Goal: Task Accomplishment & Management: Manage account settings

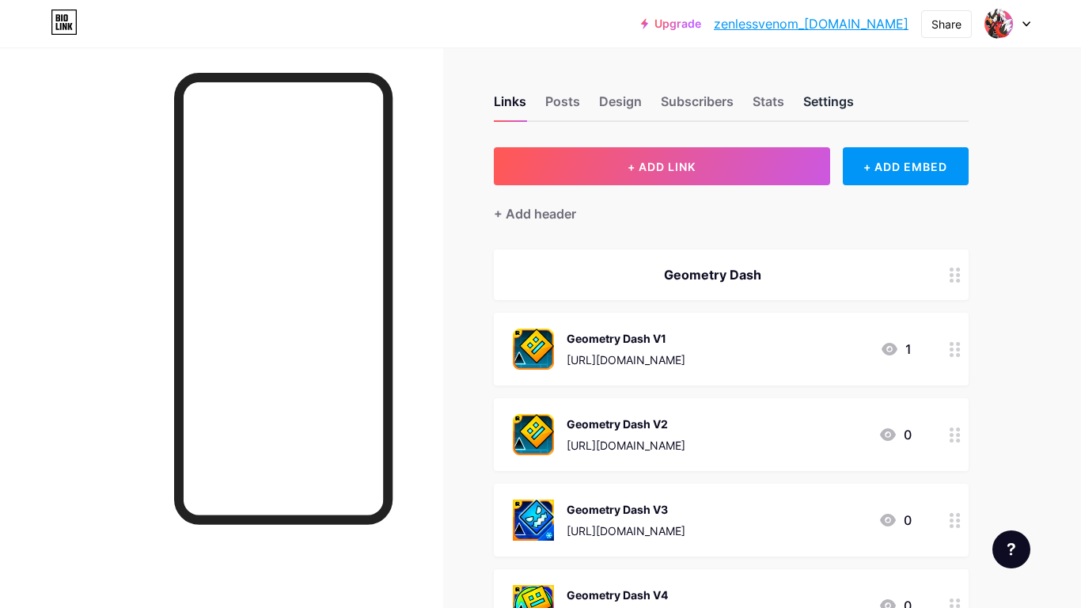
click at [814, 116] on div "Settings" at bounding box center [828, 106] width 51 height 28
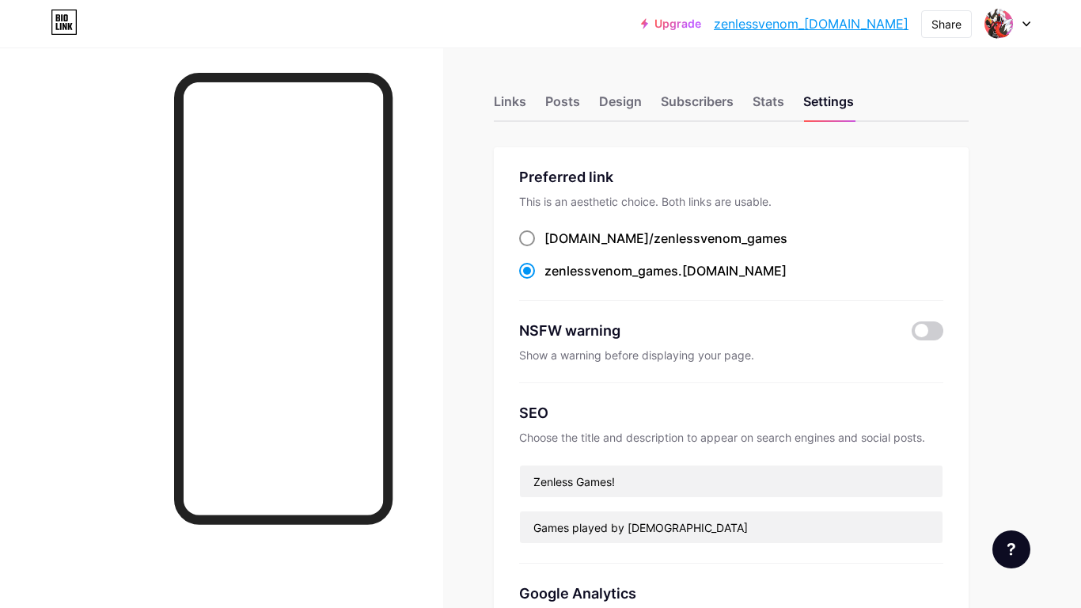
click at [654, 243] on span "zenlessvenom_games" at bounding box center [721, 238] width 134 height 16
click at [555, 248] on input "[DOMAIN_NAME]/ zenlessvenom_games" at bounding box center [550, 253] width 10 height 10
radio input "true"
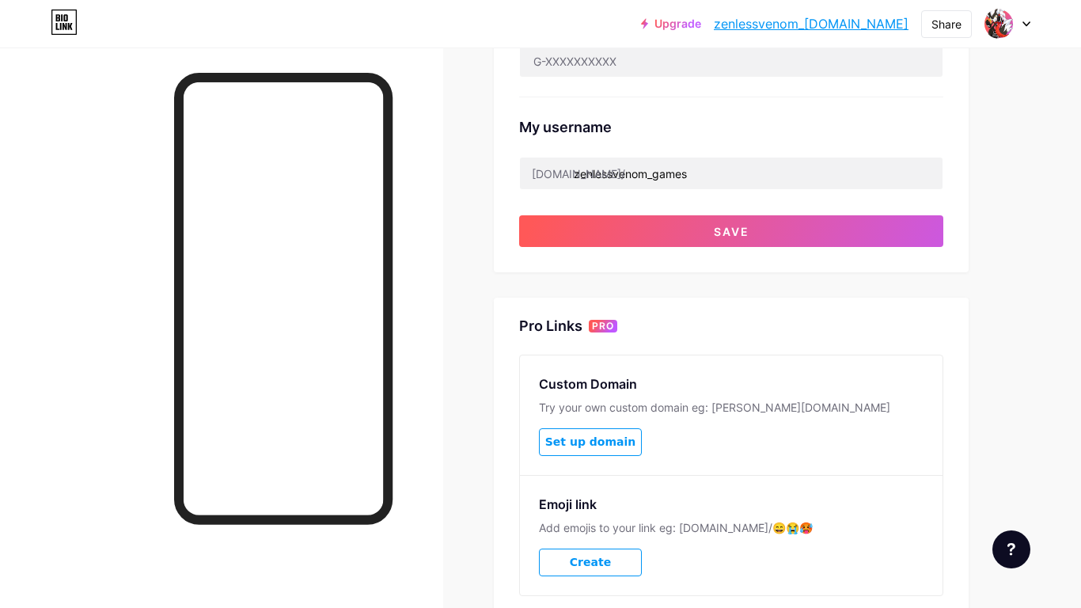
scroll to position [602, 0]
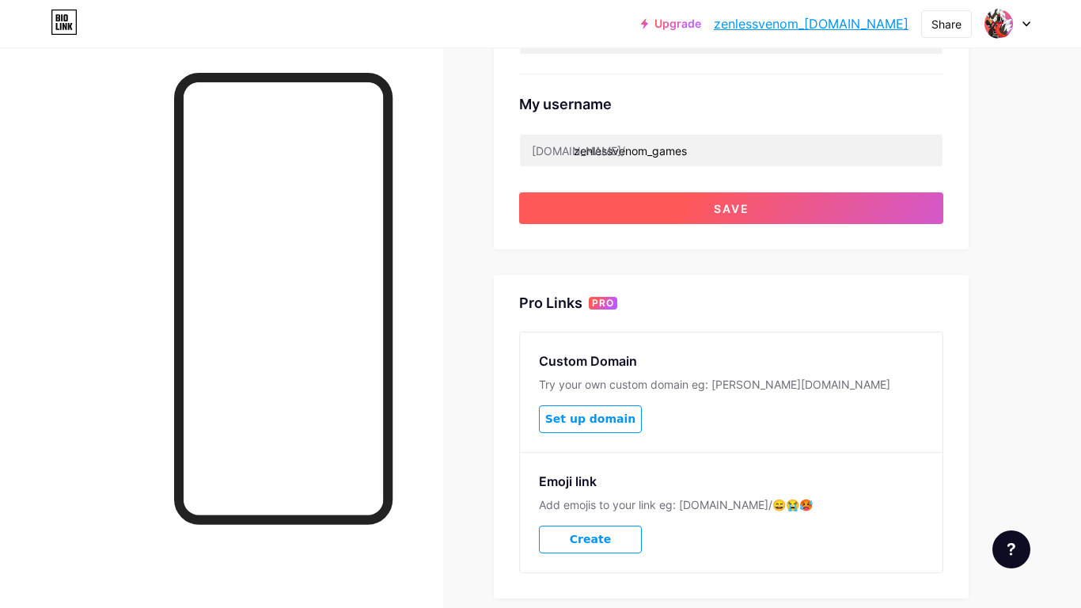
click at [758, 196] on button "Save" at bounding box center [731, 208] width 424 height 32
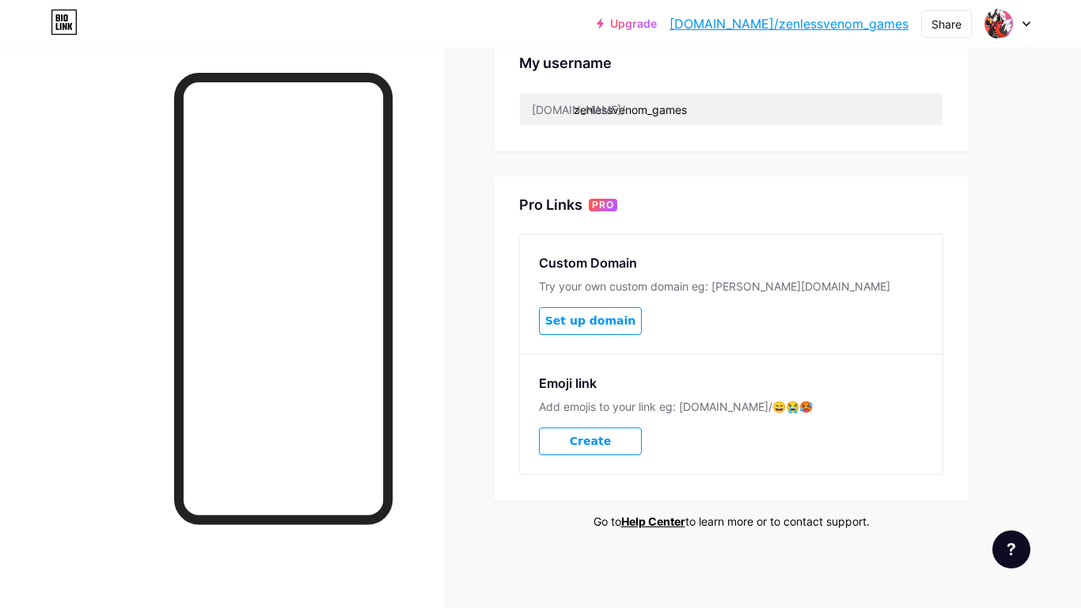
scroll to position [644, 0]
click at [571, 446] on button "Create" at bounding box center [590, 441] width 103 height 28
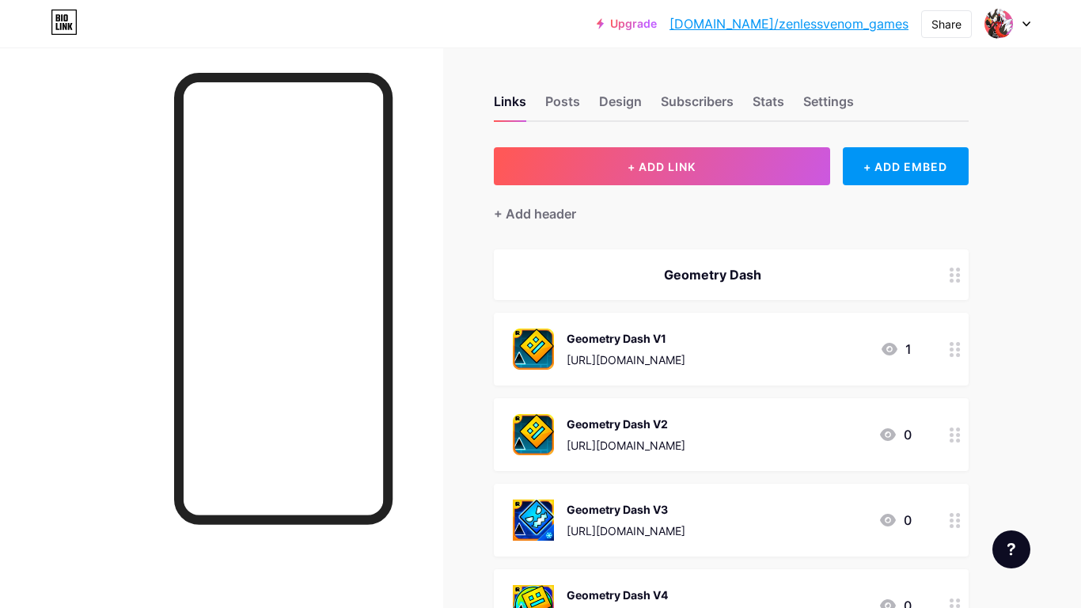
click at [858, 103] on div "Links Posts Design Subscribers Stats Settings" at bounding box center [731, 93] width 475 height 55
click at [846, 101] on div "Settings" at bounding box center [828, 106] width 51 height 28
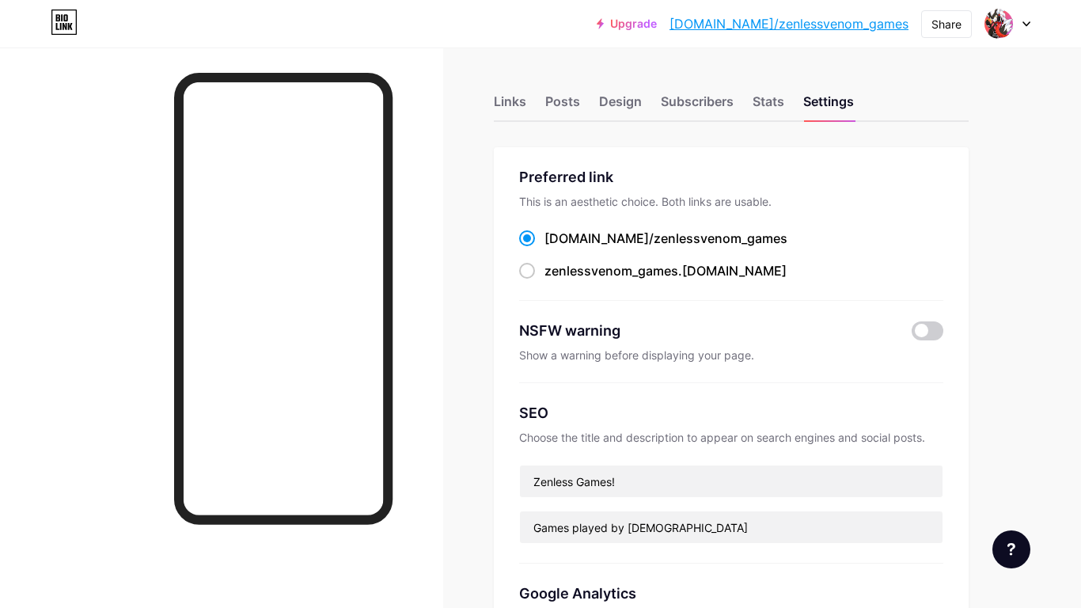
click at [724, 236] on span "zenlessvenom_games" at bounding box center [721, 238] width 134 height 16
click at [555, 248] on input "bio.link/ zenlessvenom_games" at bounding box center [550, 253] width 10 height 10
click at [515, 98] on div "Links" at bounding box center [510, 106] width 32 height 28
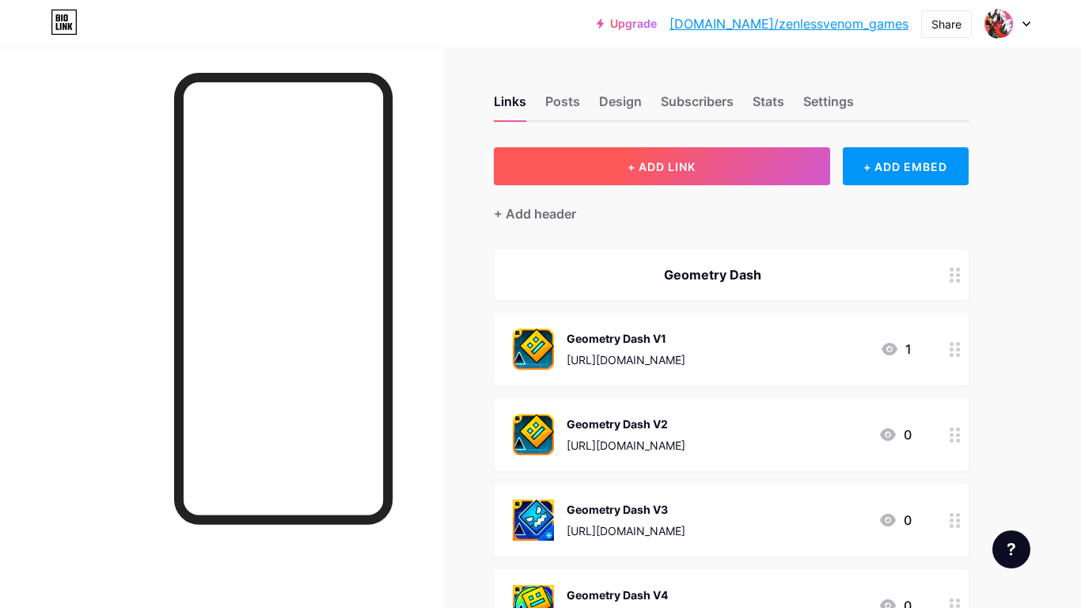
click at [654, 181] on button "+ ADD LINK" at bounding box center [662, 166] width 336 height 38
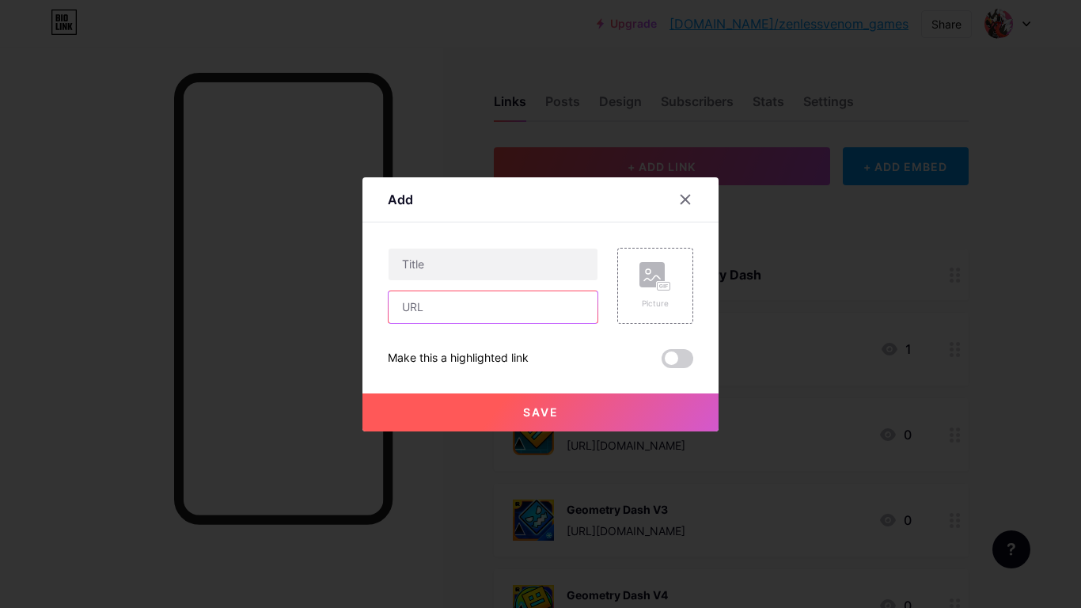
click at [473, 318] on input "text" at bounding box center [493, 307] width 209 height 32
paste input "https://what.the.aw.root.sx/"
type input "https://what.the.aw.root.sx/"
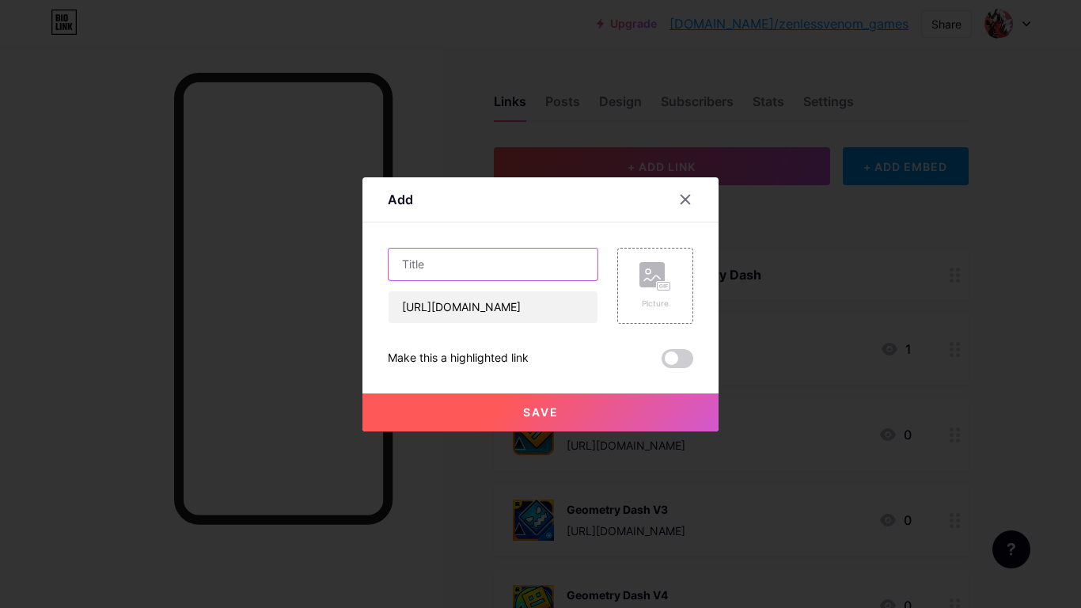
click at [437, 274] on input "text" at bounding box center [493, 265] width 209 height 32
type input "Utopia"
click at [649, 272] on circle at bounding box center [648, 271] width 5 height 5
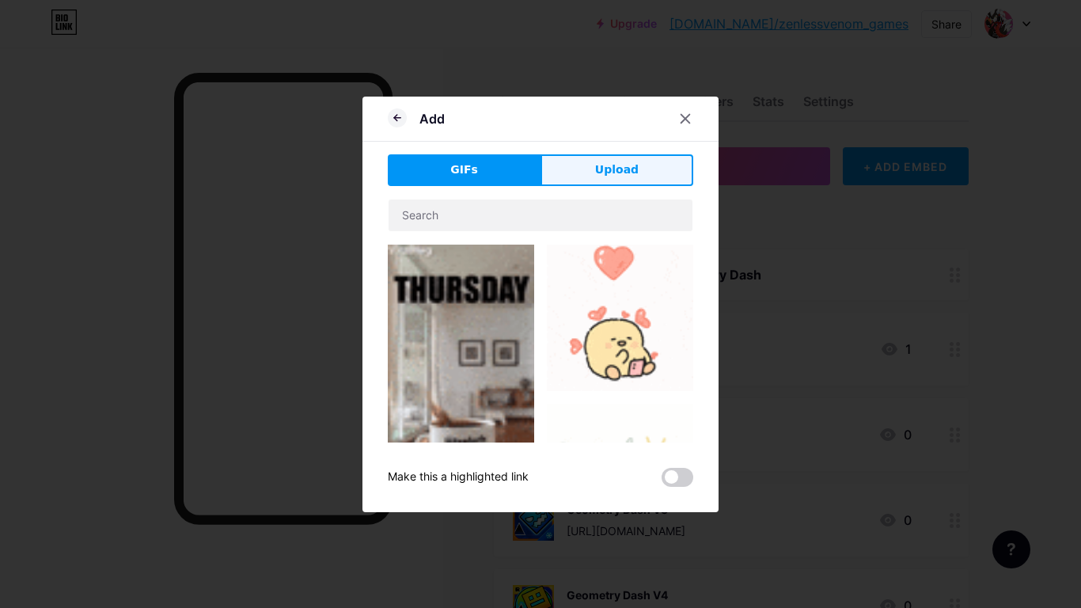
click at [591, 169] on button "Upload" at bounding box center [617, 170] width 153 height 32
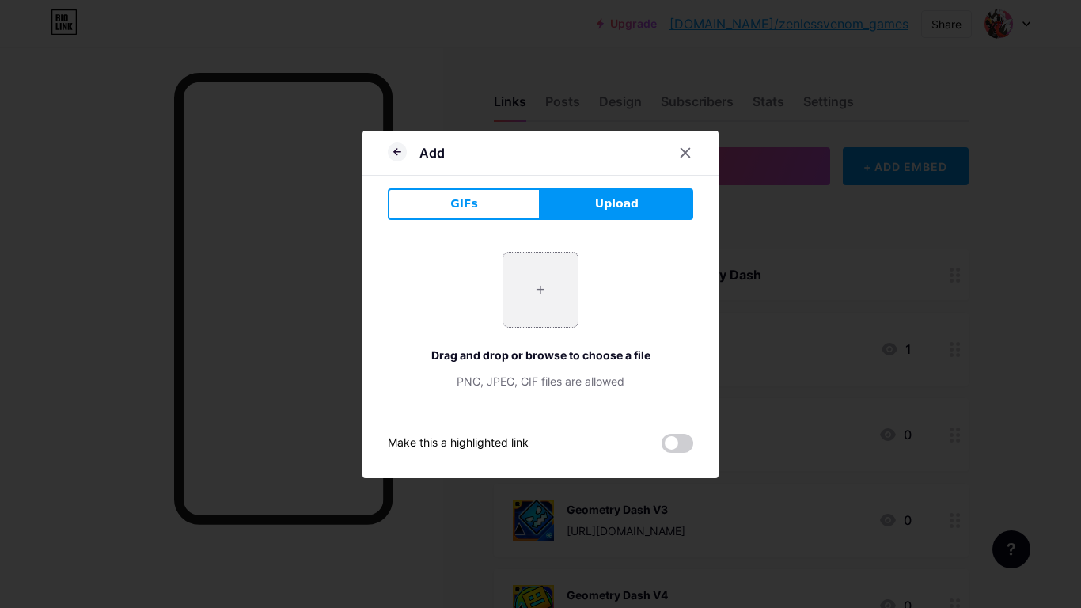
click at [556, 306] on input "file" at bounding box center [540, 289] width 74 height 74
type input "C:\fakepath\126352888.png"
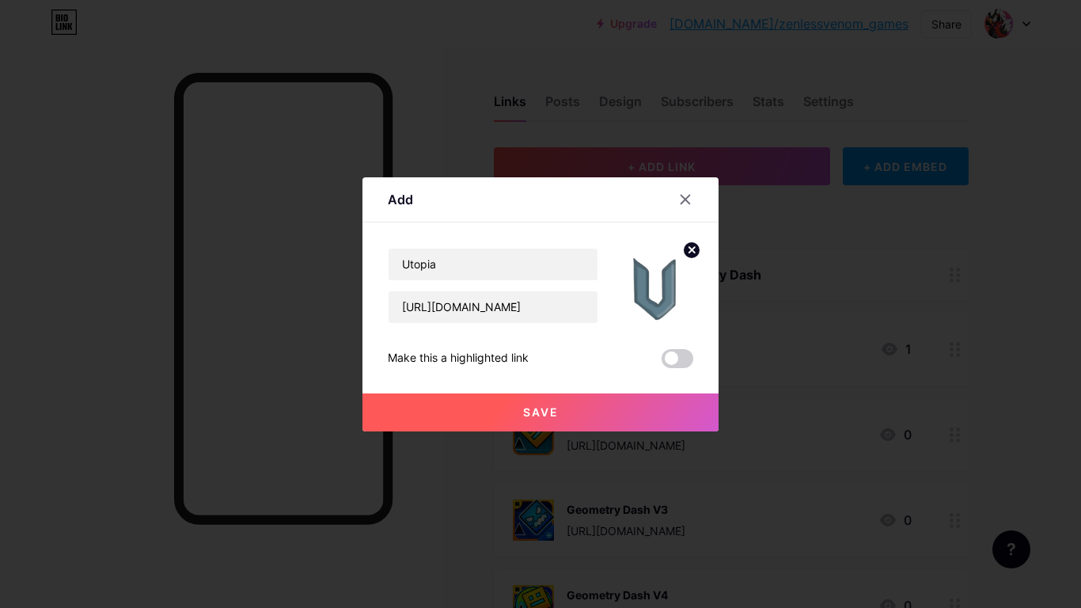
click at [541, 407] on span "Save" at bounding box center [541, 411] width 36 height 13
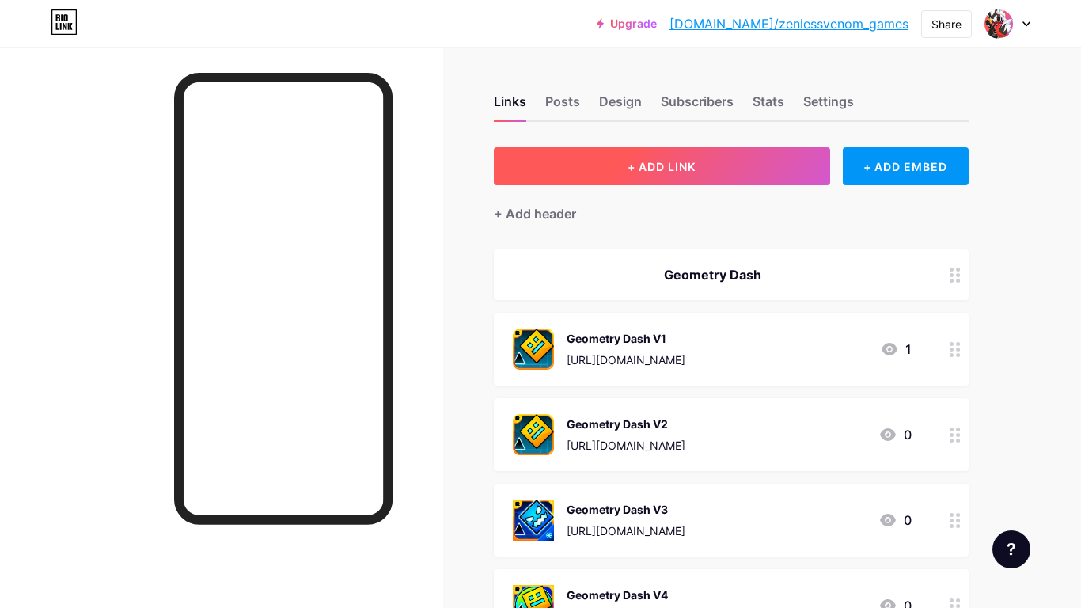
click at [686, 165] on span "+ ADD LINK" at bounding box center [662, 166] width 68 height 13
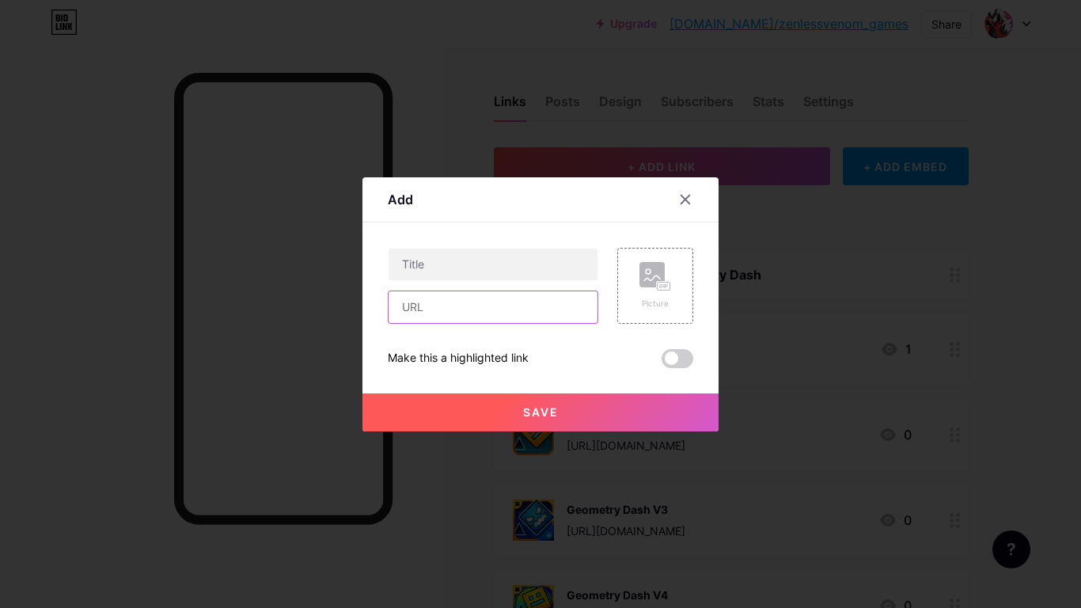
click at [497, 302] on input "text" at bounding box center [493, 307] width 209 height 32
click at [478, 306] on input "text" at bounding box center [493, 307] width 209 height 32
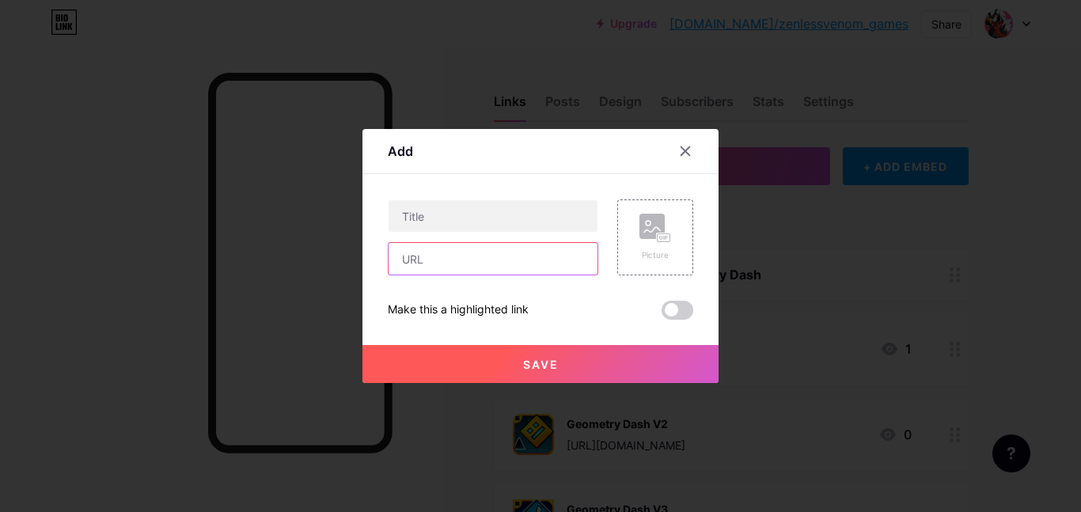
click at [522, 258] on input "text" at bounding box center [493, 259] width 209 height 32
click at [684, 153] on icon at bounding box center [686, 151] width 9 height 9
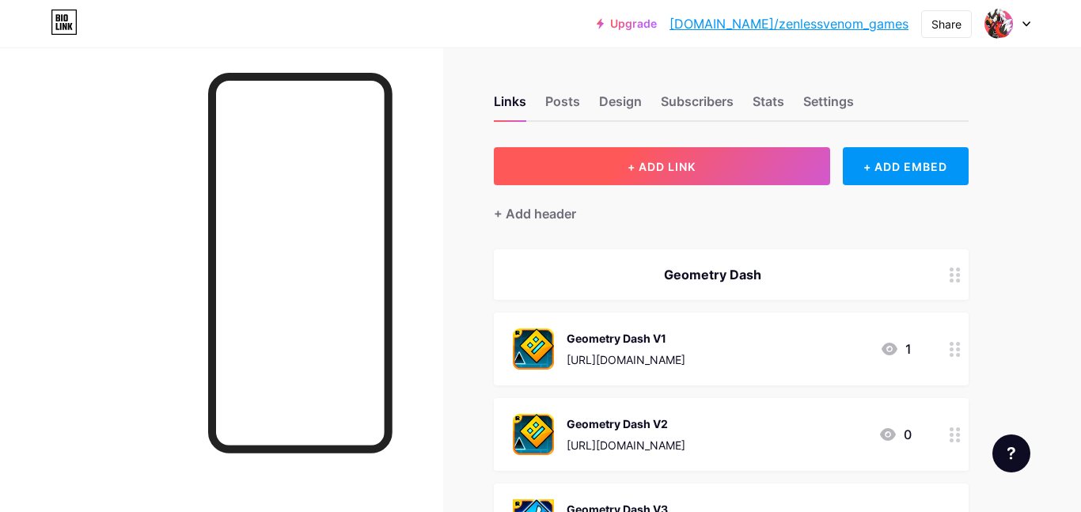
click at [700, 180] on button "+ ADD LINK" at bounding box center [662, 166] width 336 height 38
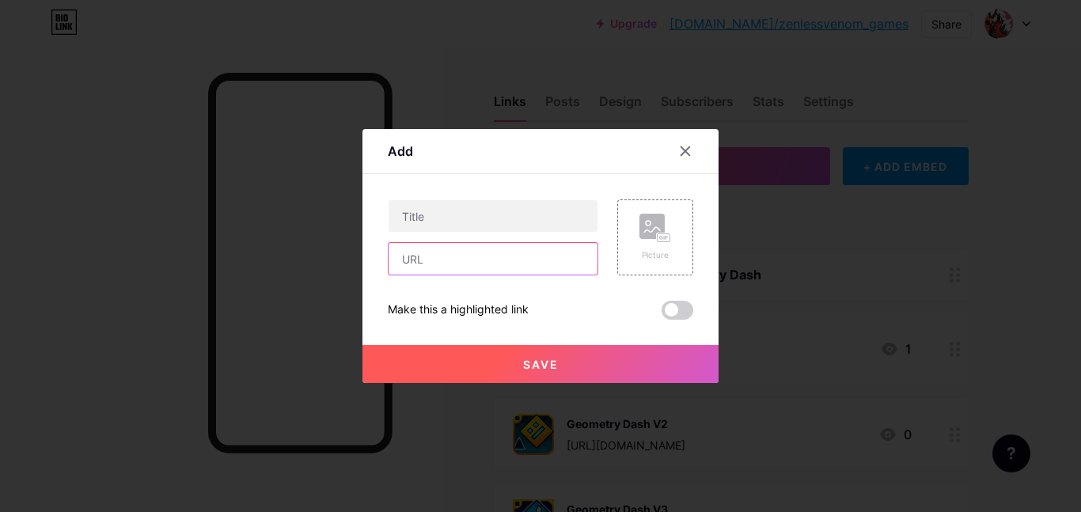
click at [522, 248] on input "text" at bounding box center [493, 259] width 209 height 32
type input "https://"
click at [483, 249] on input "https://" at bounding box center [493, 259] width 209 height 32
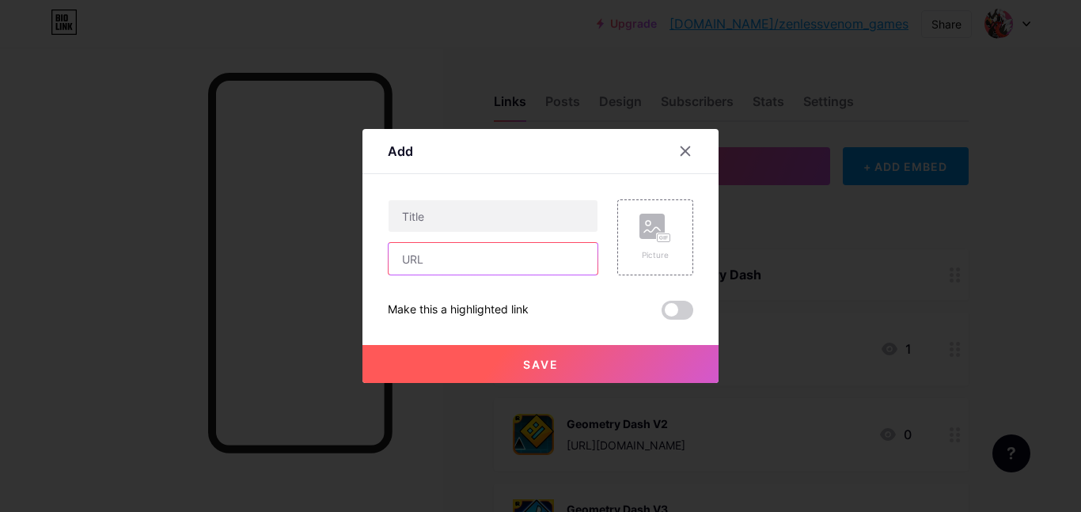
paste input "https://imintheskibofiteverybodyknows.recca.cl/"
type input "https://imintheskibofiteverybodyknows.recca.cl/"
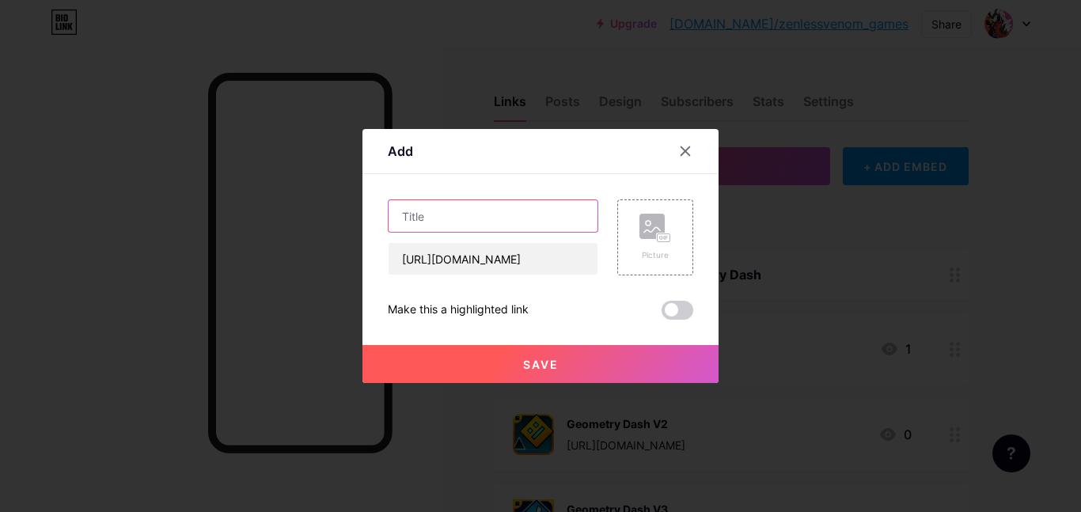
click at [459, 216] on input "text" at bounding box center [493, 216] width 209 height 32
type input "Interstellar"
click at [656, 251] on div "Picture" at bounding box center [656, 255] width 32 height 12
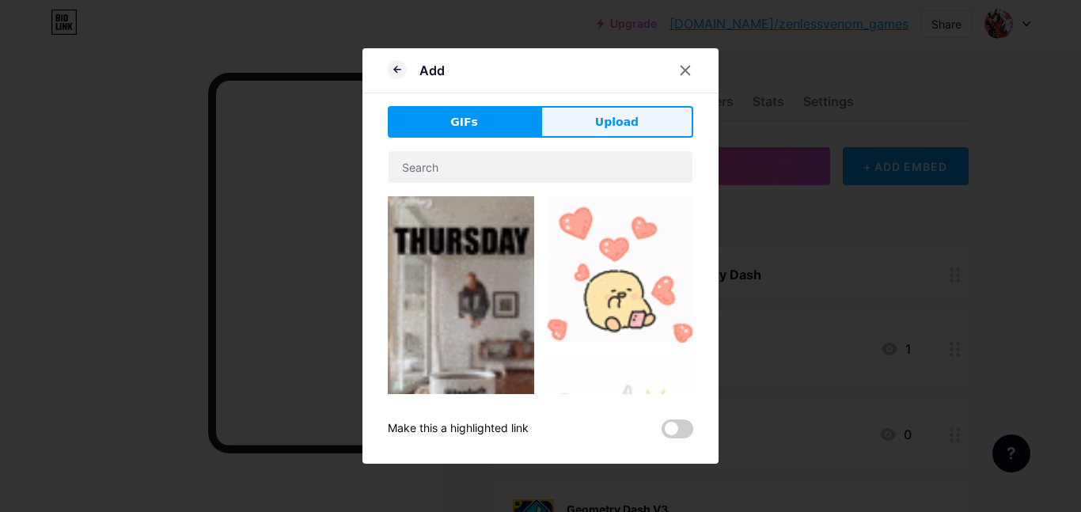
click at [608, 123] on span "Upload" at bounding box center [617, 122] width 44 height 17
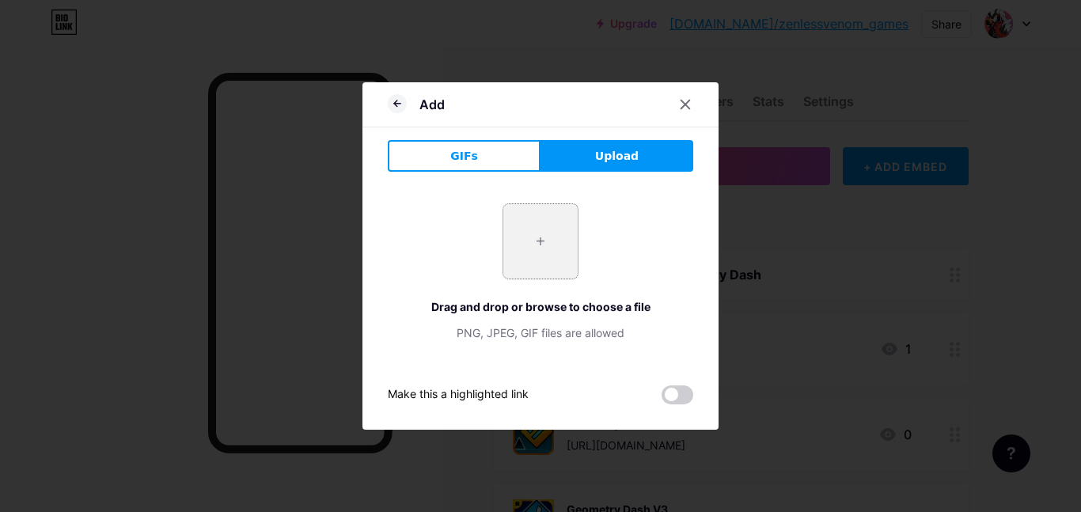
click at [522, 269] on input "file" at bounding box center [540, 241] width 74 height 74
type input "C:\fakepath\103917385.png"
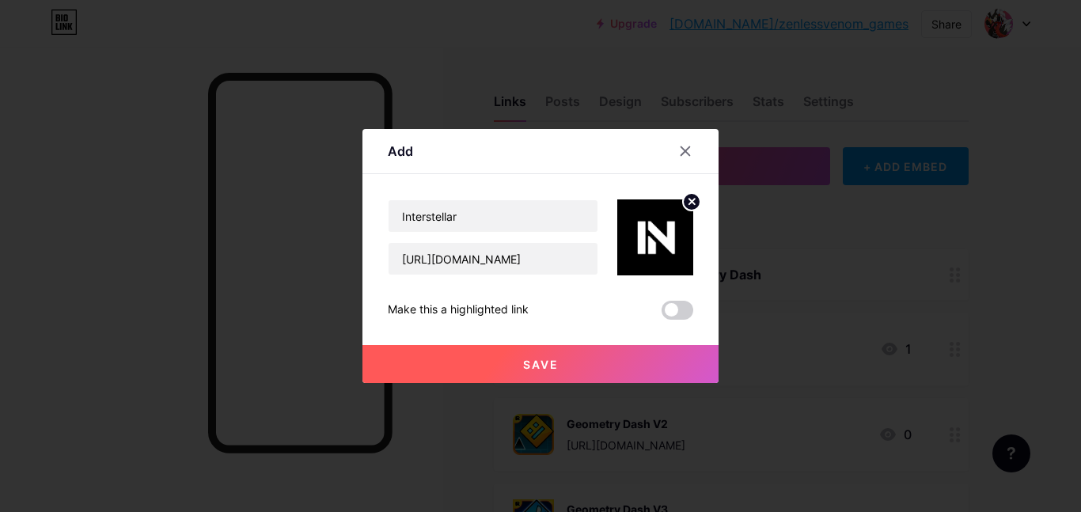
click at [640, 359] on button "Save" at bounding box center [541, 364] width 356 height 38
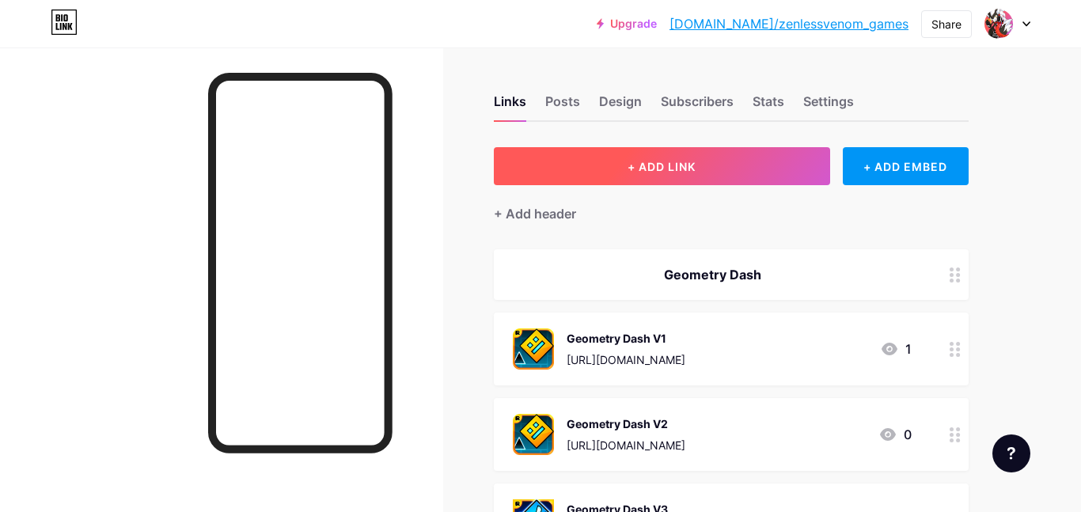
click at [630, 157] on button "+ ADD LINK" at bounding box center [662, 166] width 336 height 38
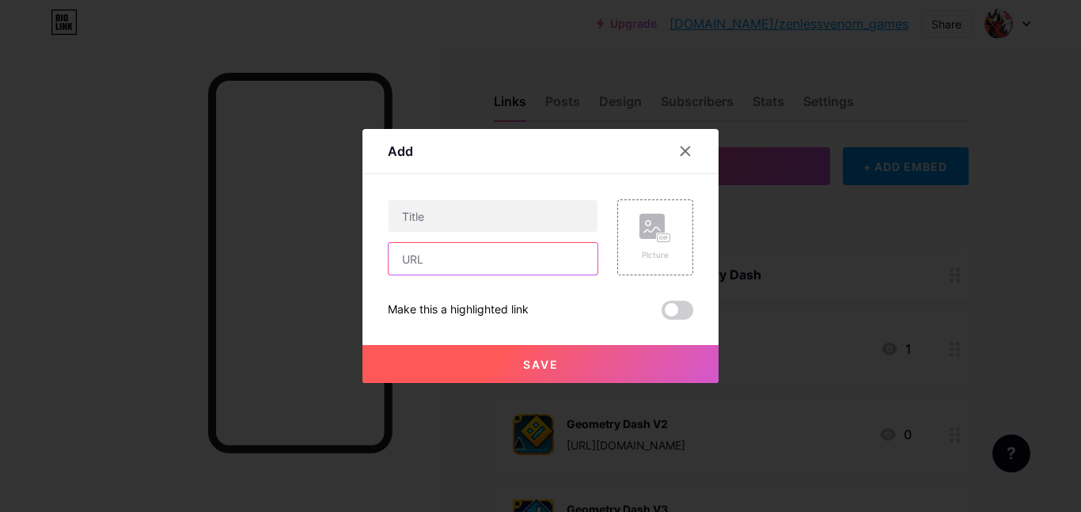
click at [523, 257] on input "text" at bounding box center [493, 259] width 209 height 32
paste input "https://godhasleft.momgod.com/"
type input "https://godhasleft.momgod.com/"
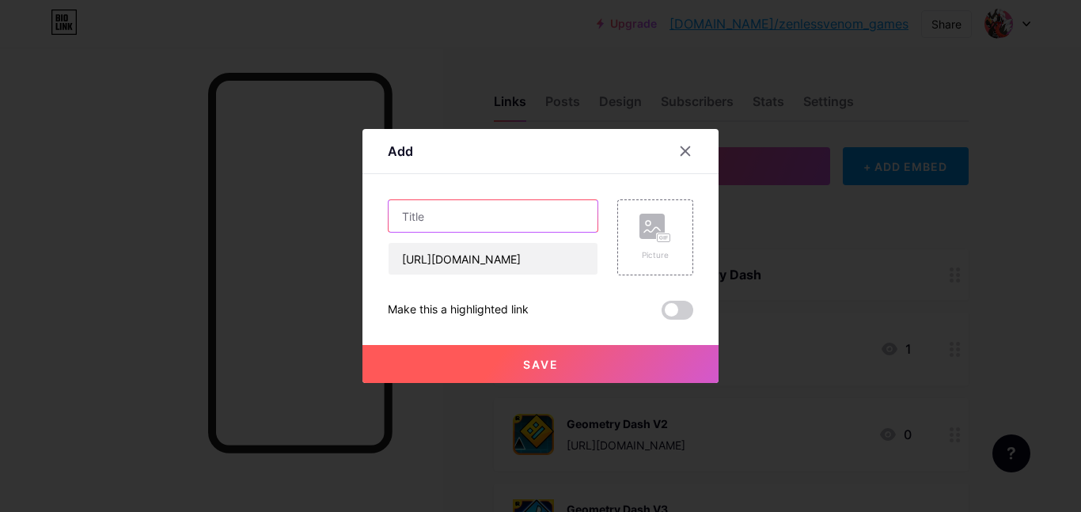
click at [489, 217] on input "text" at bounding box center [493, 216] width 209 height 32
type input "Ghost"
click at [653, 253] on div "Picture" at bounding box center [656, 255] width 32 height 12
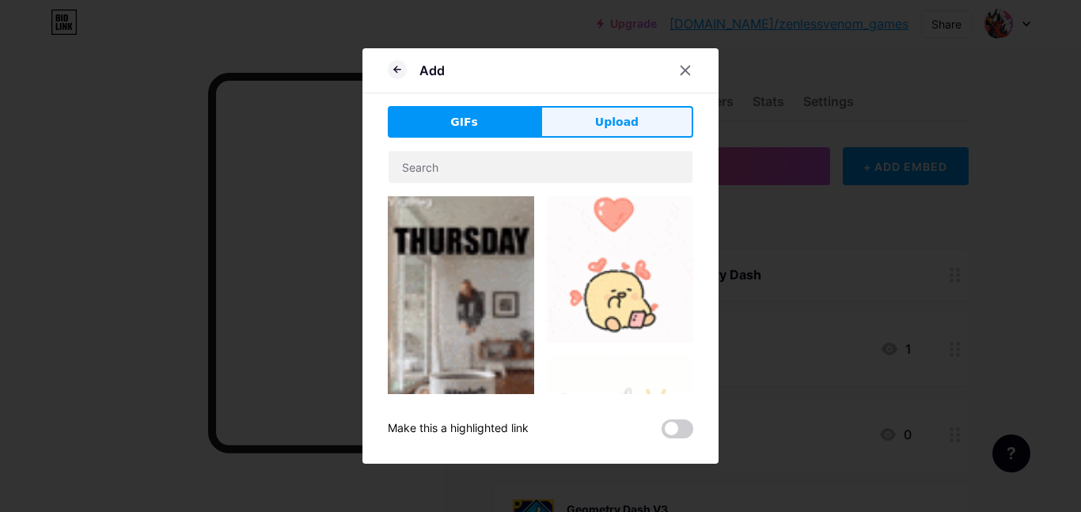
click at [620, 112] on button "Upload" at bounding box center [617, 122] width 153 height 32
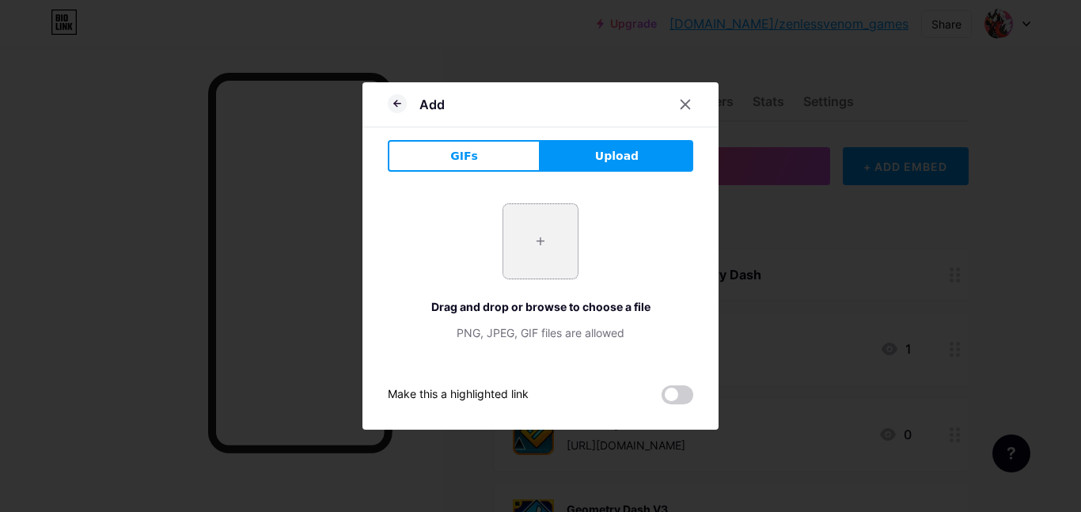
click at [558, 269] on input "file" at bounding box center [540, 241] width 74 height 74
type input "C:\fakepath\GB_Logo_Full_RGB_Color_Digital.png"
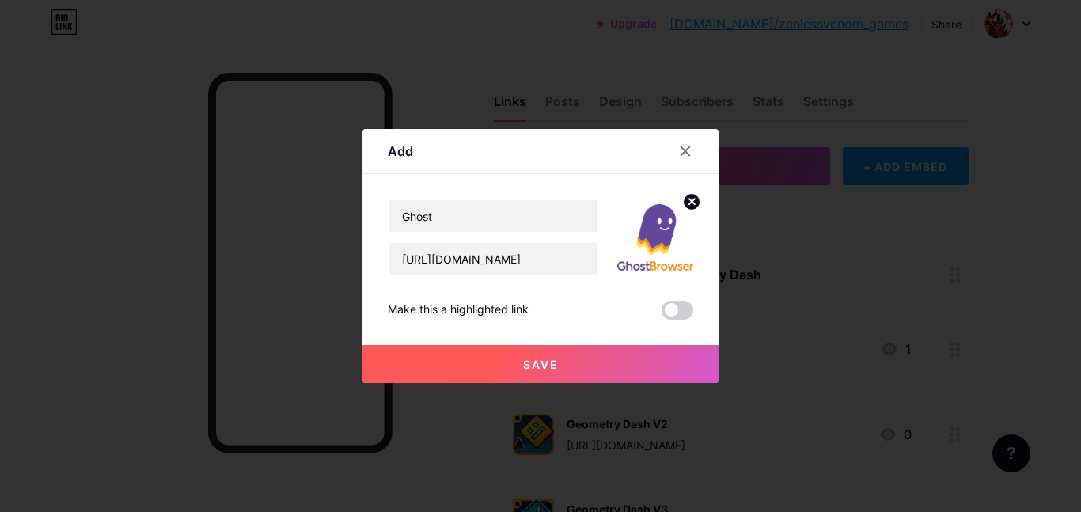
click at [584, 351] on button "Save" at bounding box center [541, 364] width 356 height 38
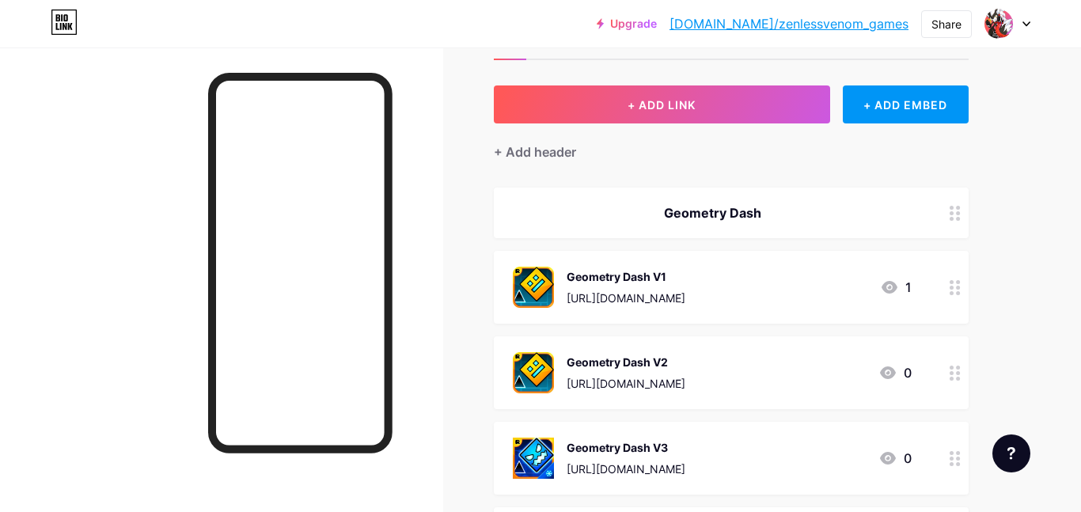
scroll to position [63, 0]
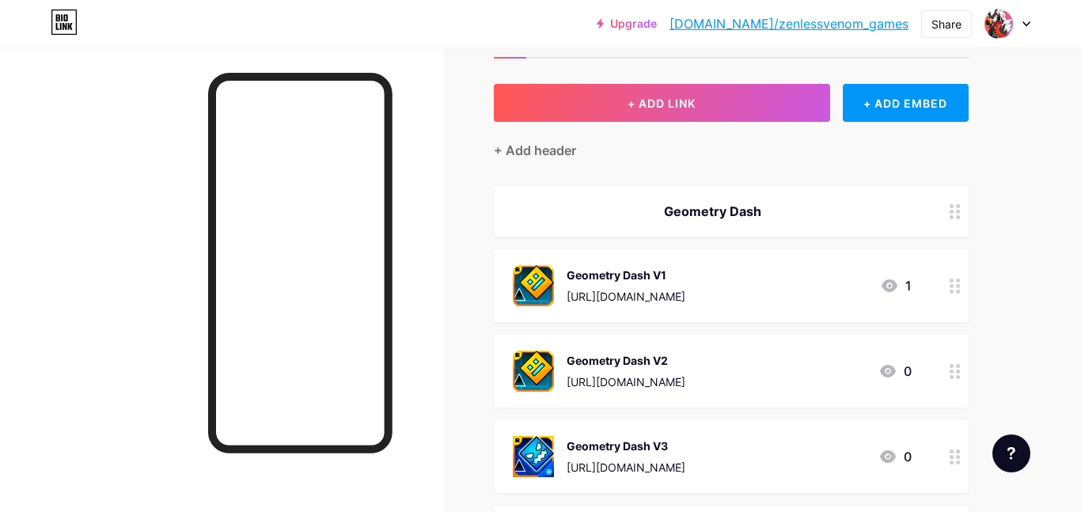
click at [402, 145] on div at bounding box center [221, 303] width 443 height 512
click at [427, 181] on div at bounding box center [221, 303] width 443 height 512
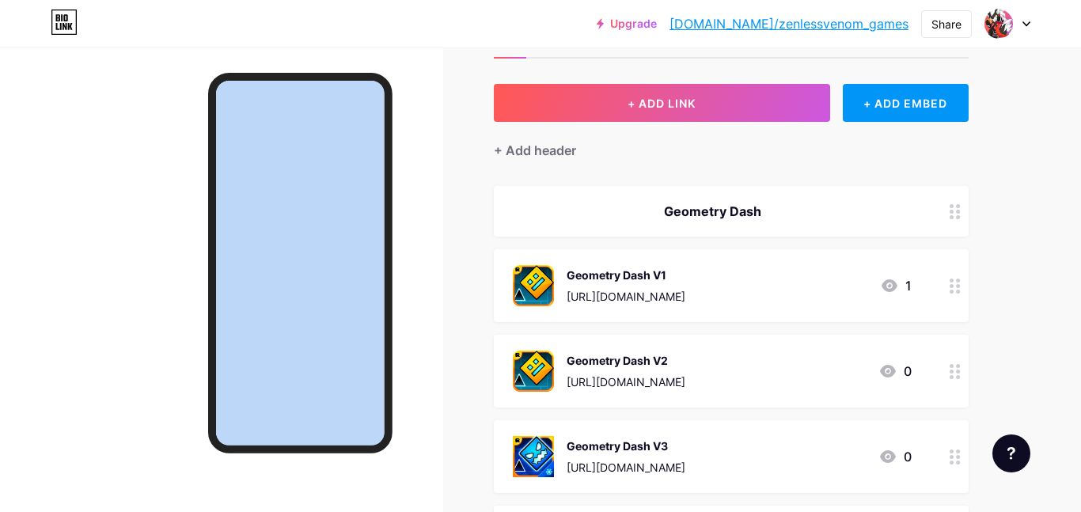
click at [427, 181] on div at bounding box center [221, 303] width 443 height 512
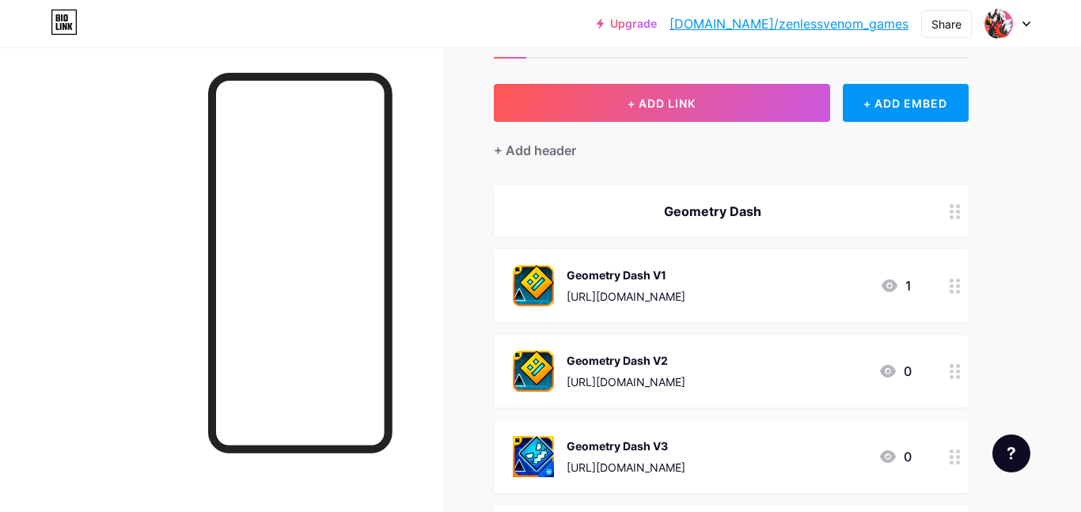
click at [216, 184] on iframe at bounding box center [300, 263] width 169 height 365
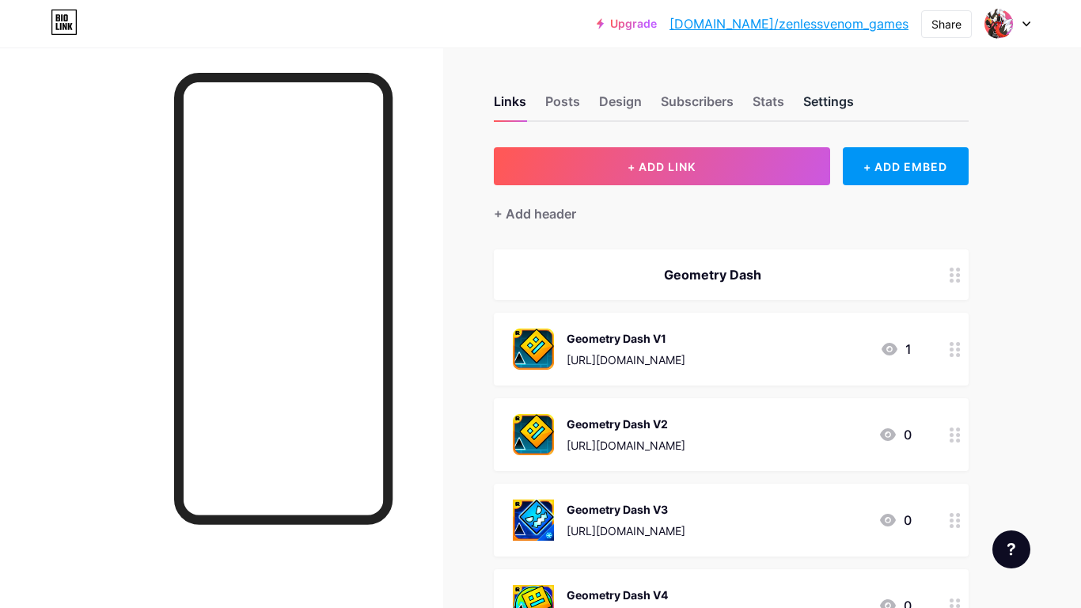
click at [813, 108] on div "Settings" at bounding box center [828, 106] width 51 height 28
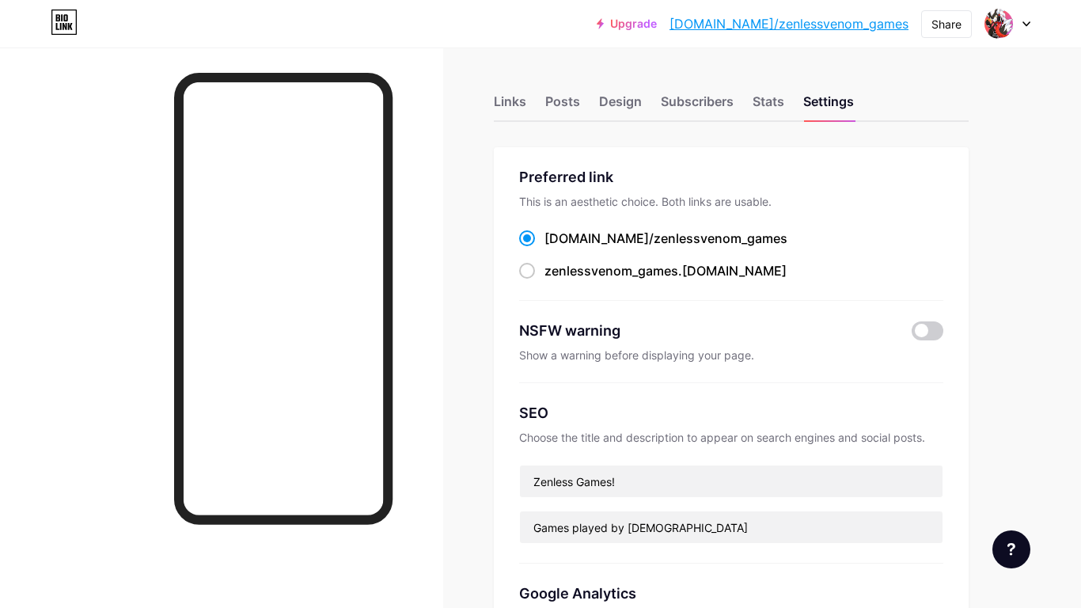
click at [795, 29] on link "[DOMAIN_NAME]/zenlessvenom_games" at bounding box center [789, 23] width 239 height 19
